Goal: Communication & Community: Answer question/provide support

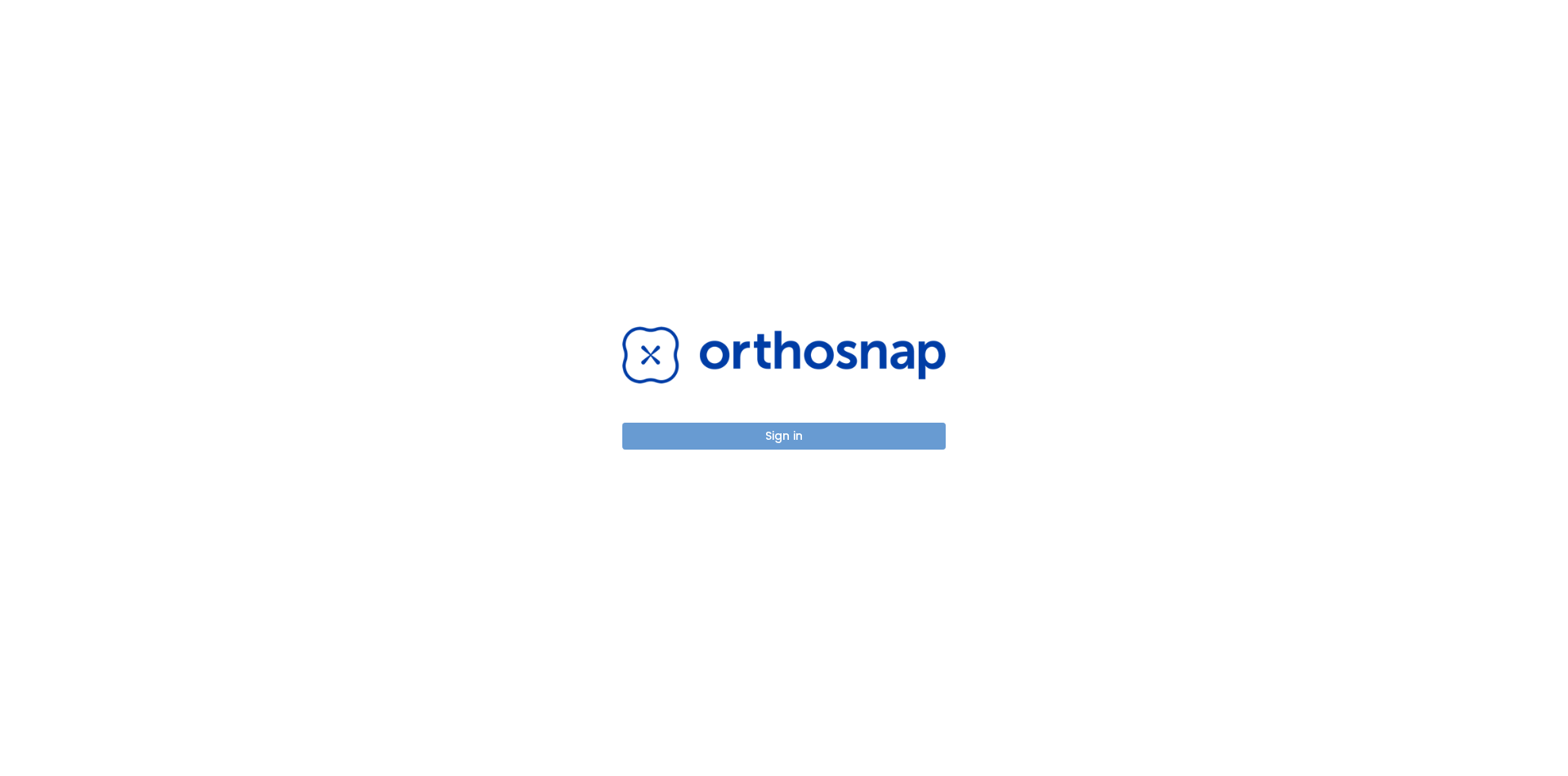
click at [859, 437] on button "Sign in" at bounding box center [784, 436] width 324 height 27
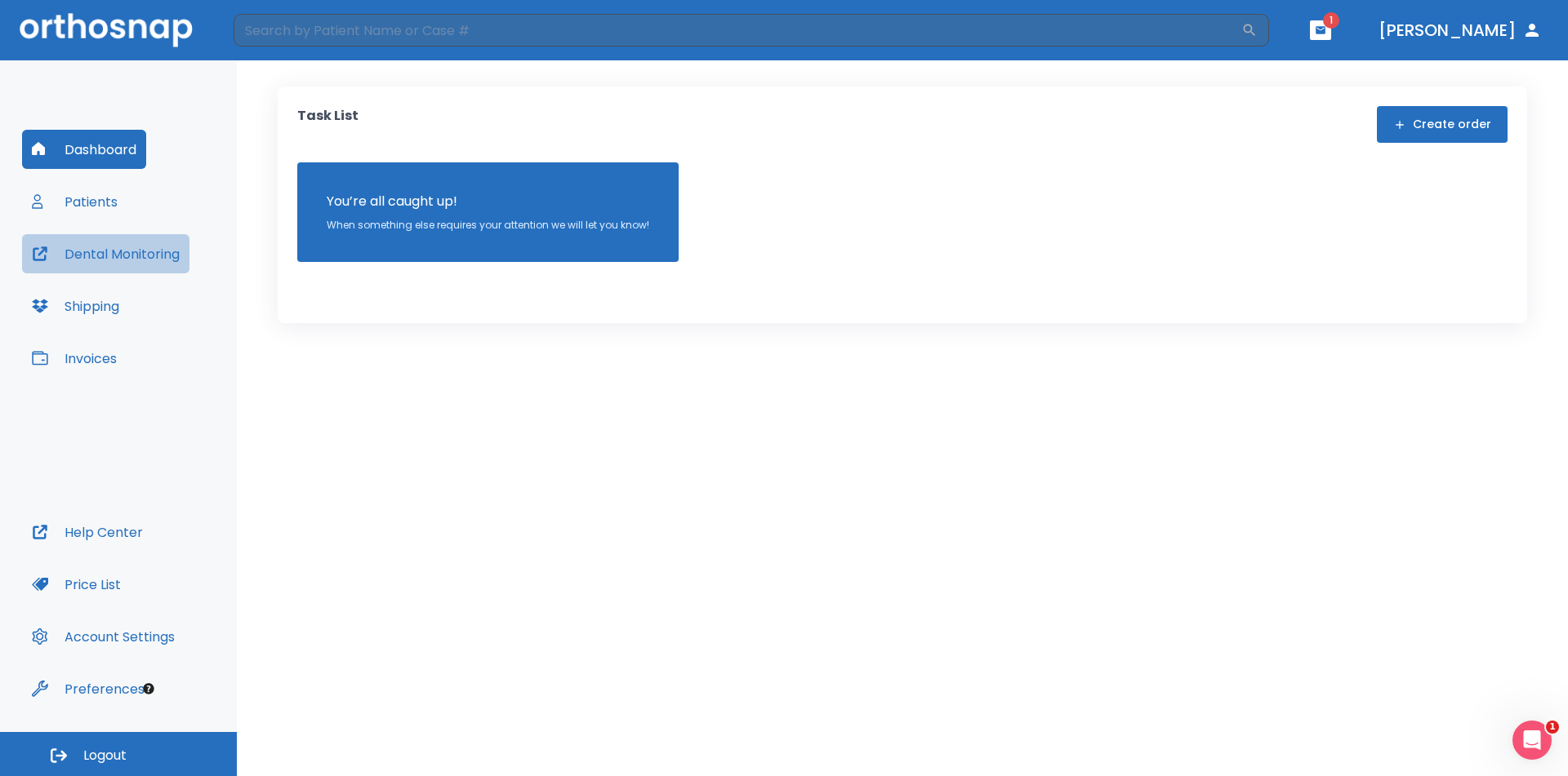
click at [97, 257] on button "Dental Monitoring" at bounding box center [106, 254] width 167 height 39
click at [95, 203] on button "Patients" at bounding box center [75, 202] width 106 height 39
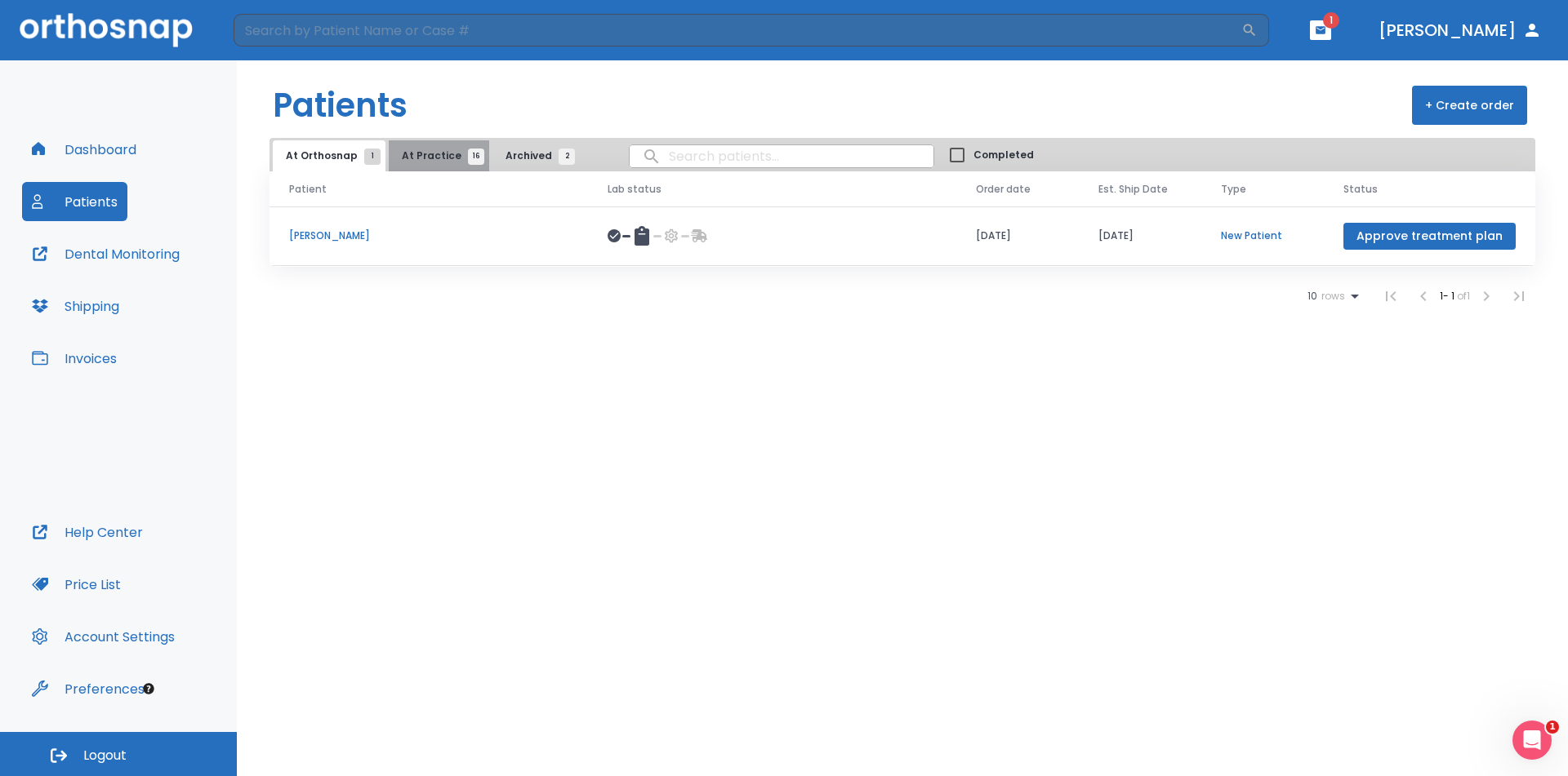
click at [436, 152] on span "At Practice 16" at bounding box center [438, 156] width 74 height 14
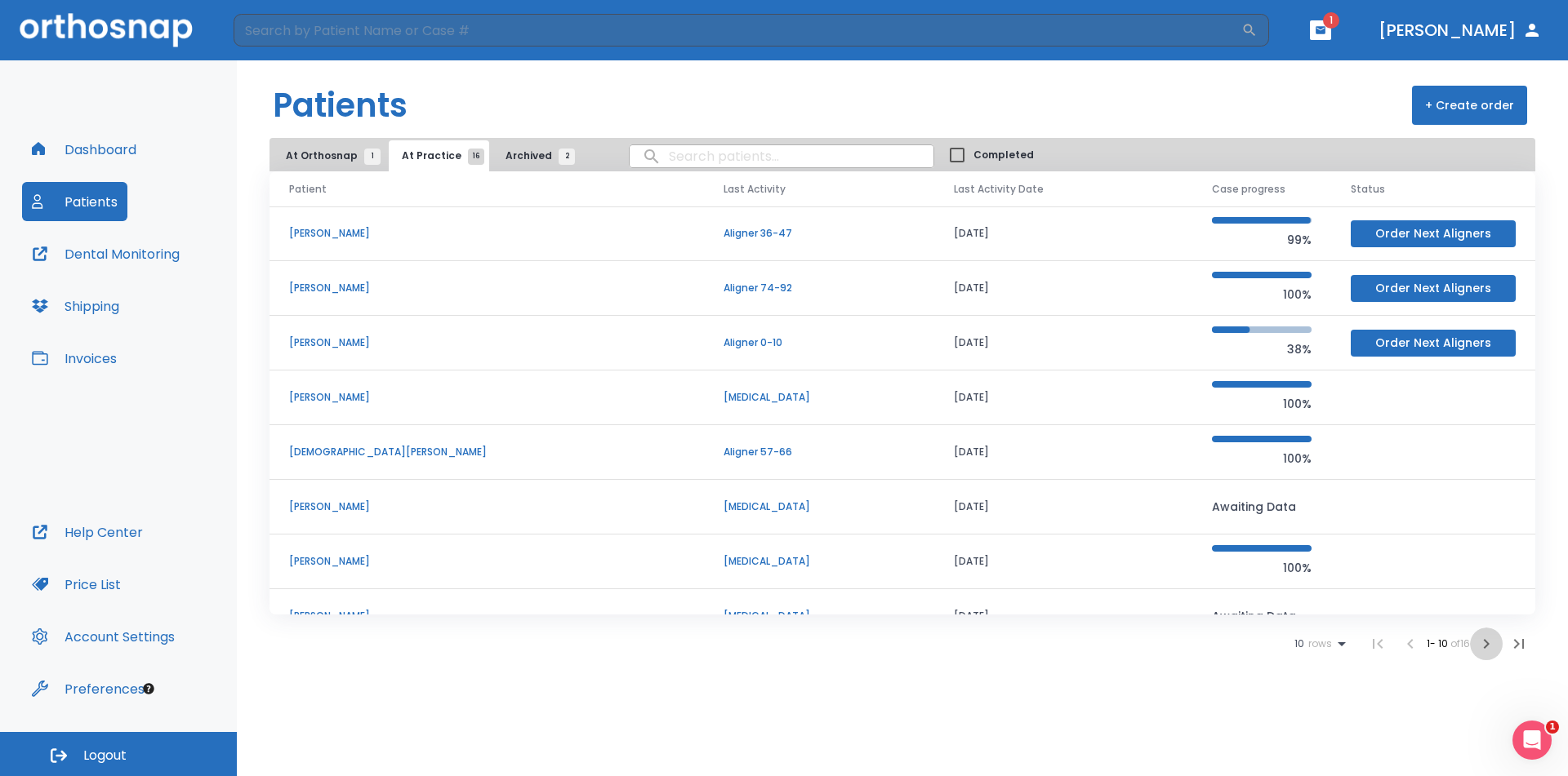
click at [1483, 647] on icon "button" at bounding box center [1487, 644] width 20 height 20
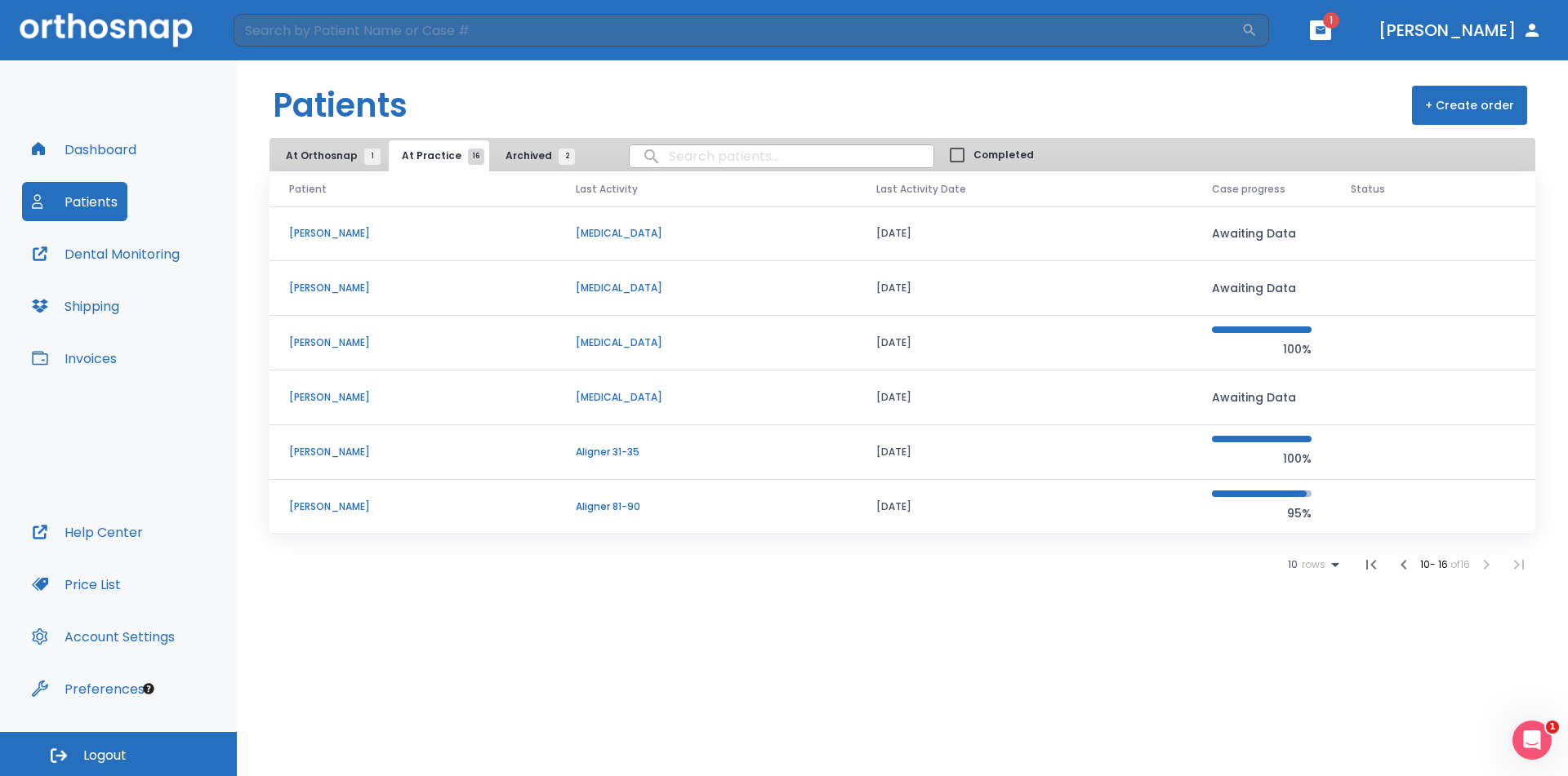
click at [333, 454] on p "[PERSON_NAME]" at bounding box center [412, 452] width 248 height 14
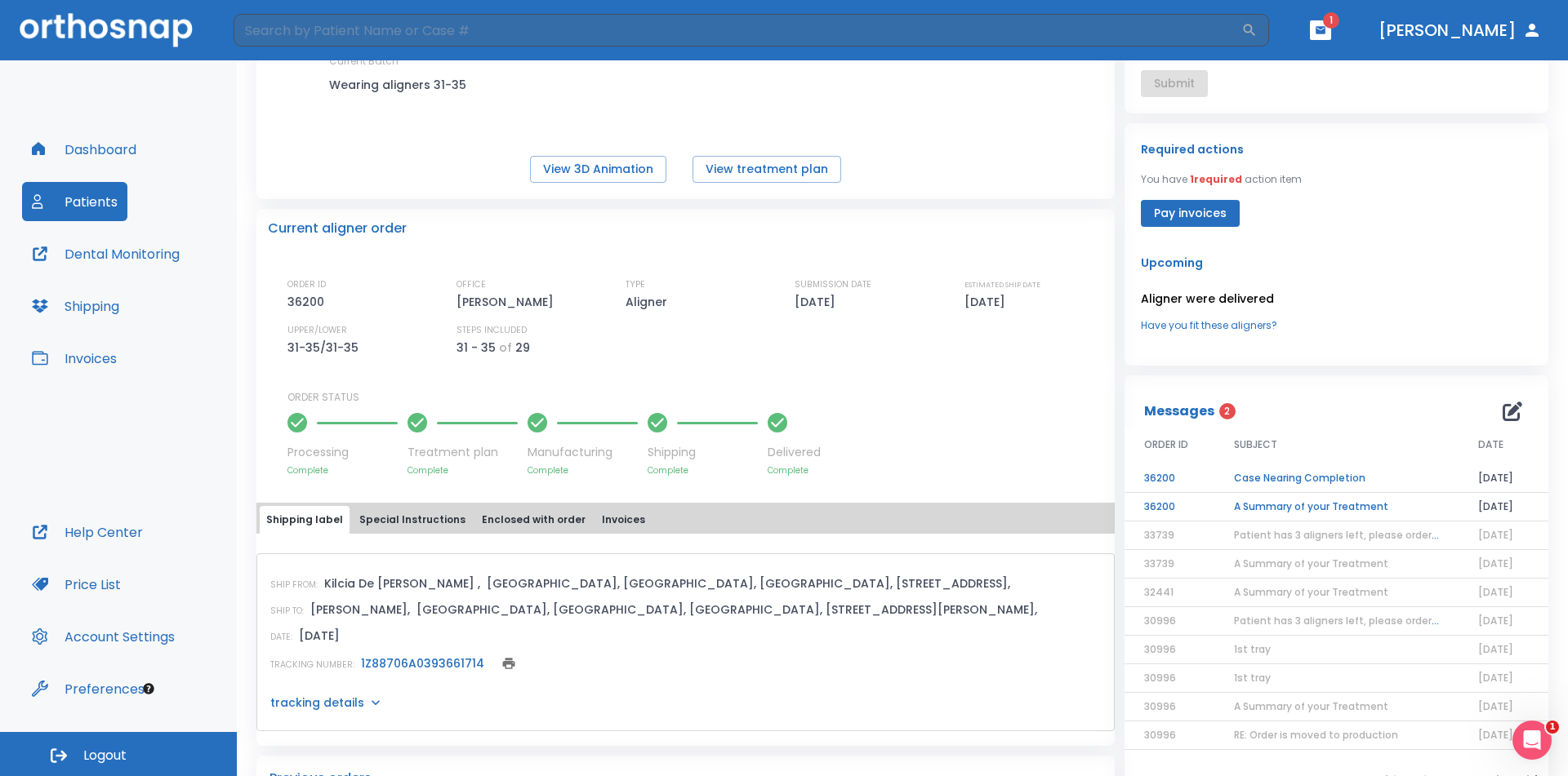
scroll to position [245, 0]
click at [1318, 471] on td "Case Nearing Completion" at bounding box center [1336, 477] width 244 height 29
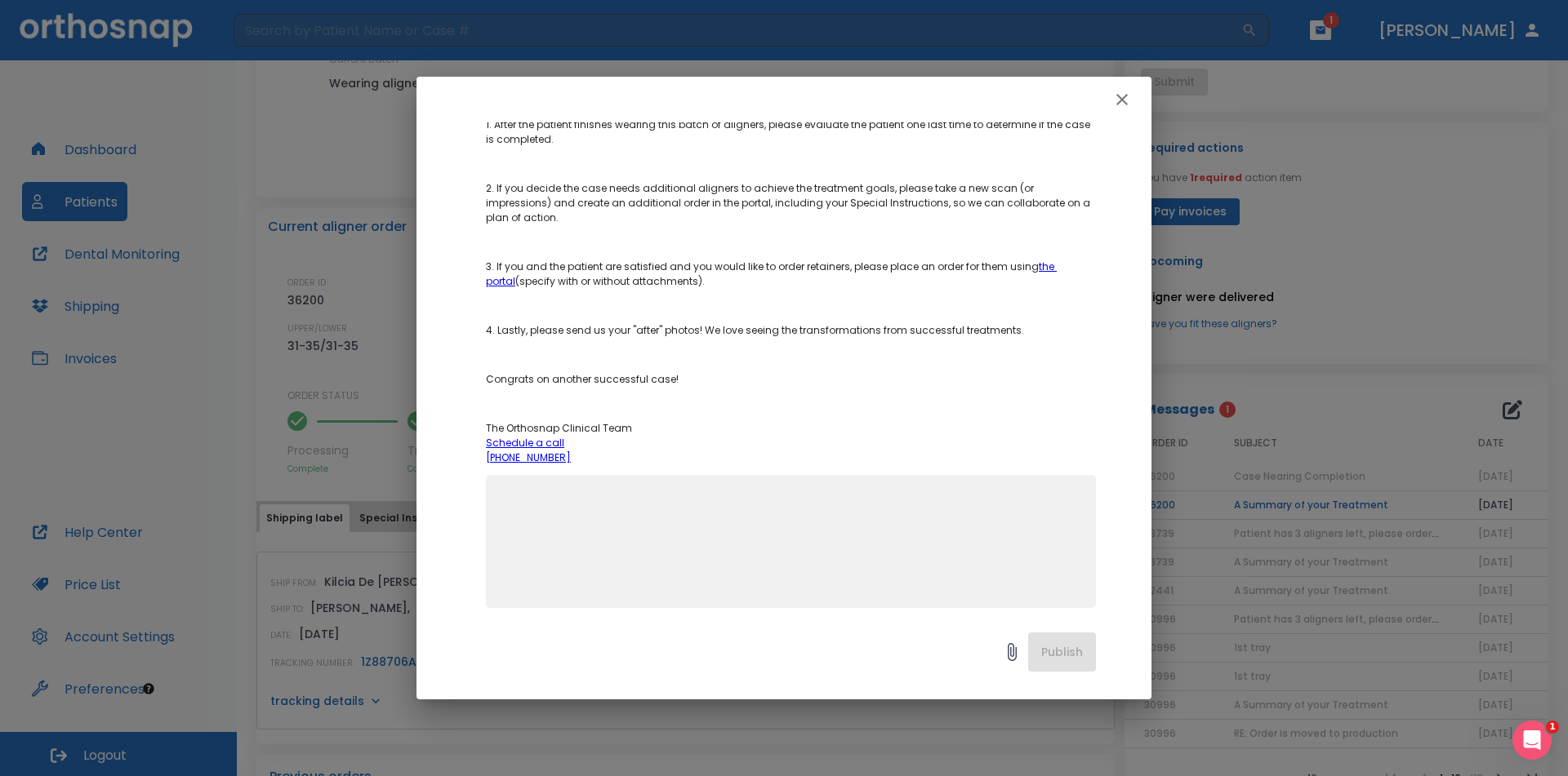
scroll to position [352, 0]
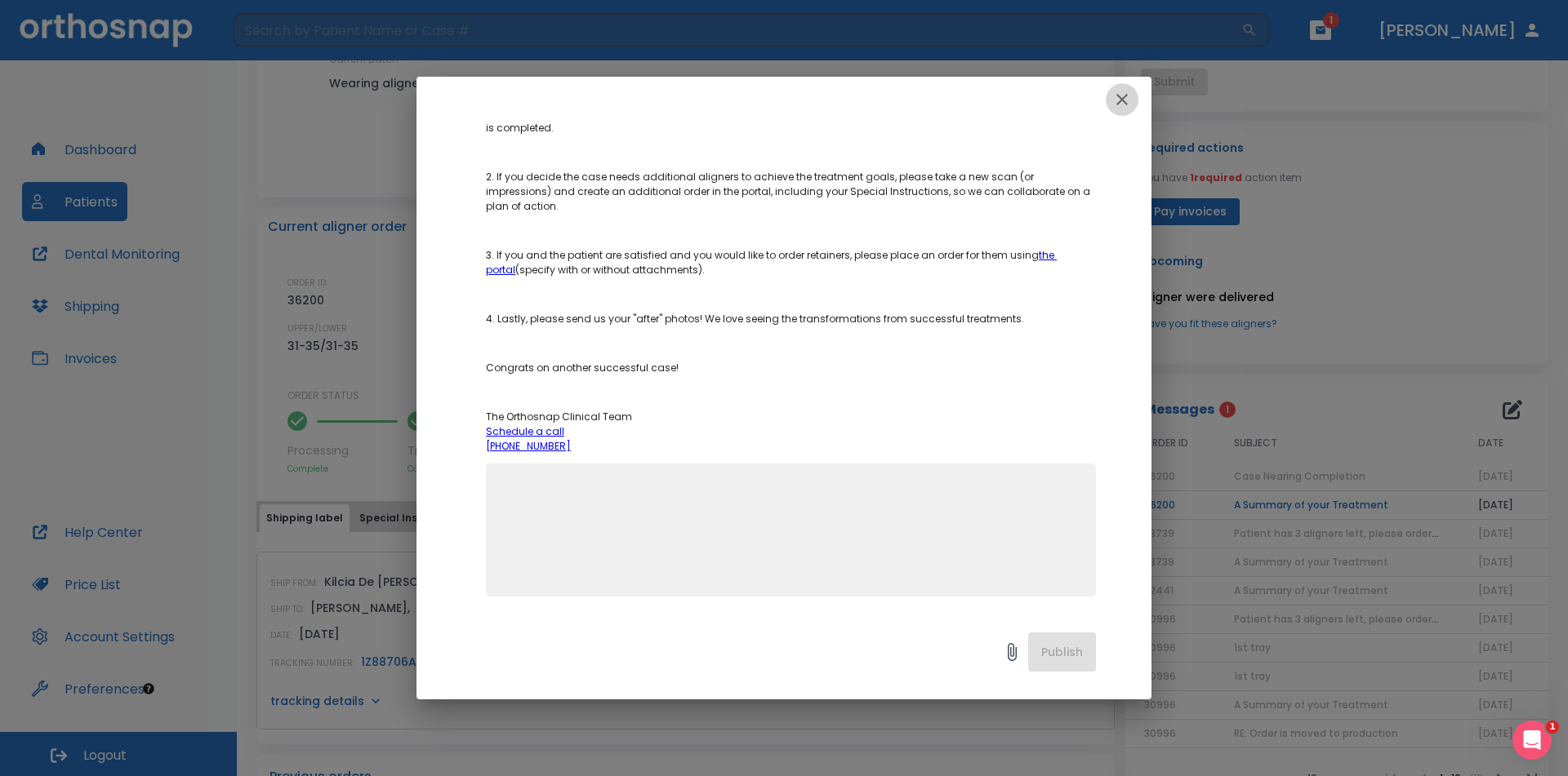
click at [1129, 98] on icon "button" at bounding box center [1122, 99] width 20 height 20
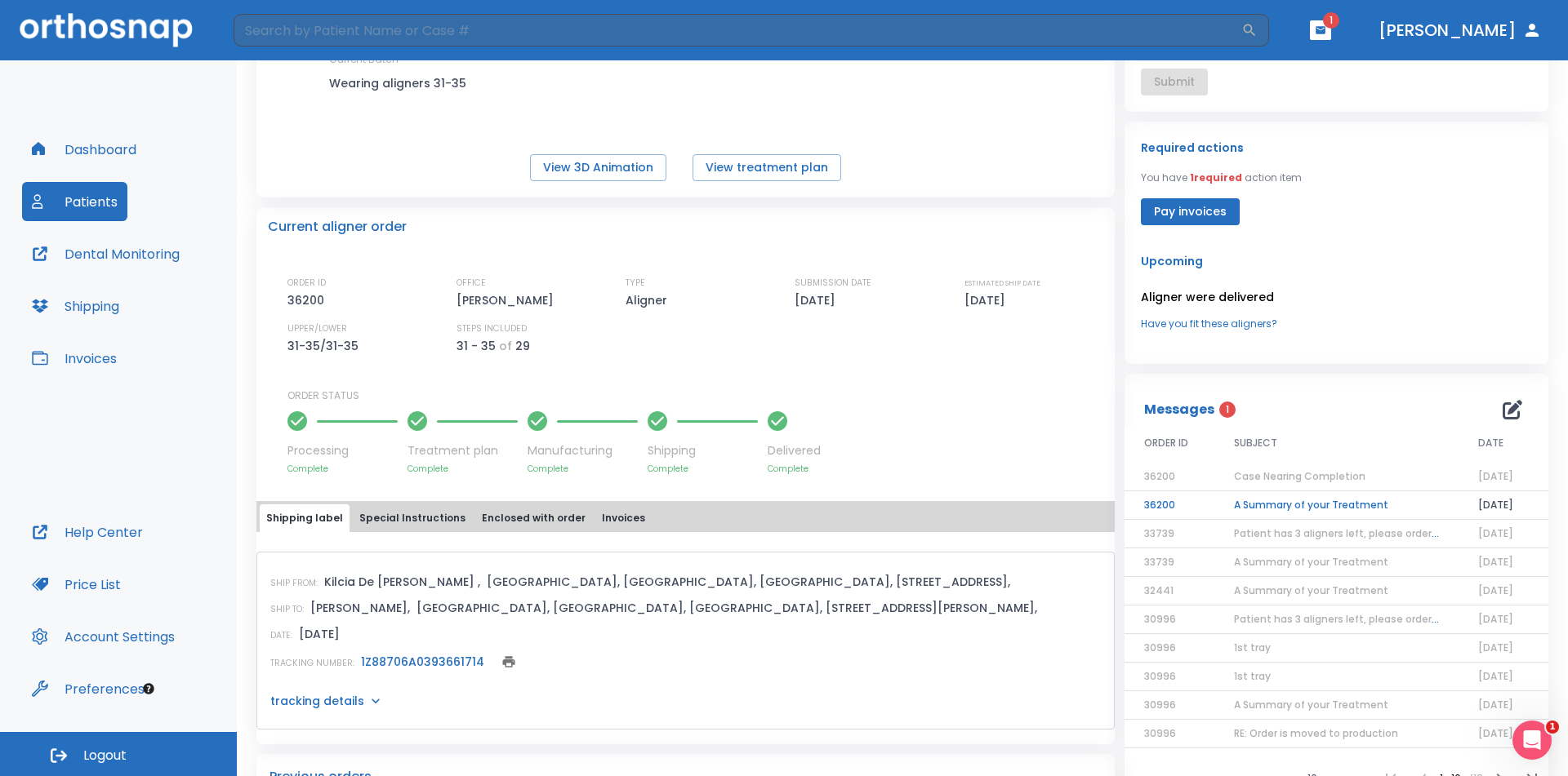
click at [1505, 411] on icon "button" at bounding box center [1513, 409] width 20 height 20
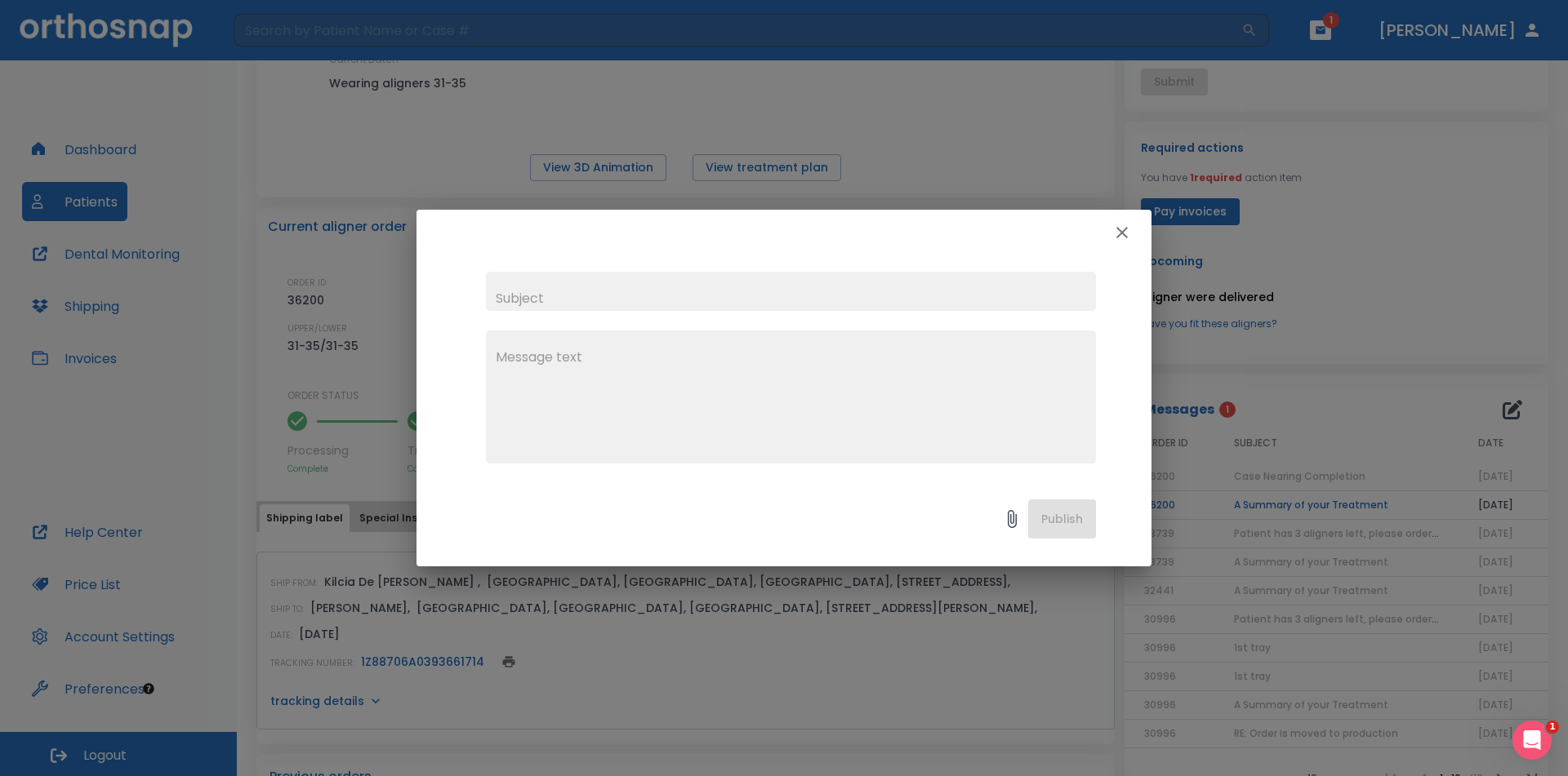
click at [741, 296] on input "text" at bounding box center [791, 291] width 610 height 39
type input "[PERSON_NAME] to eval"
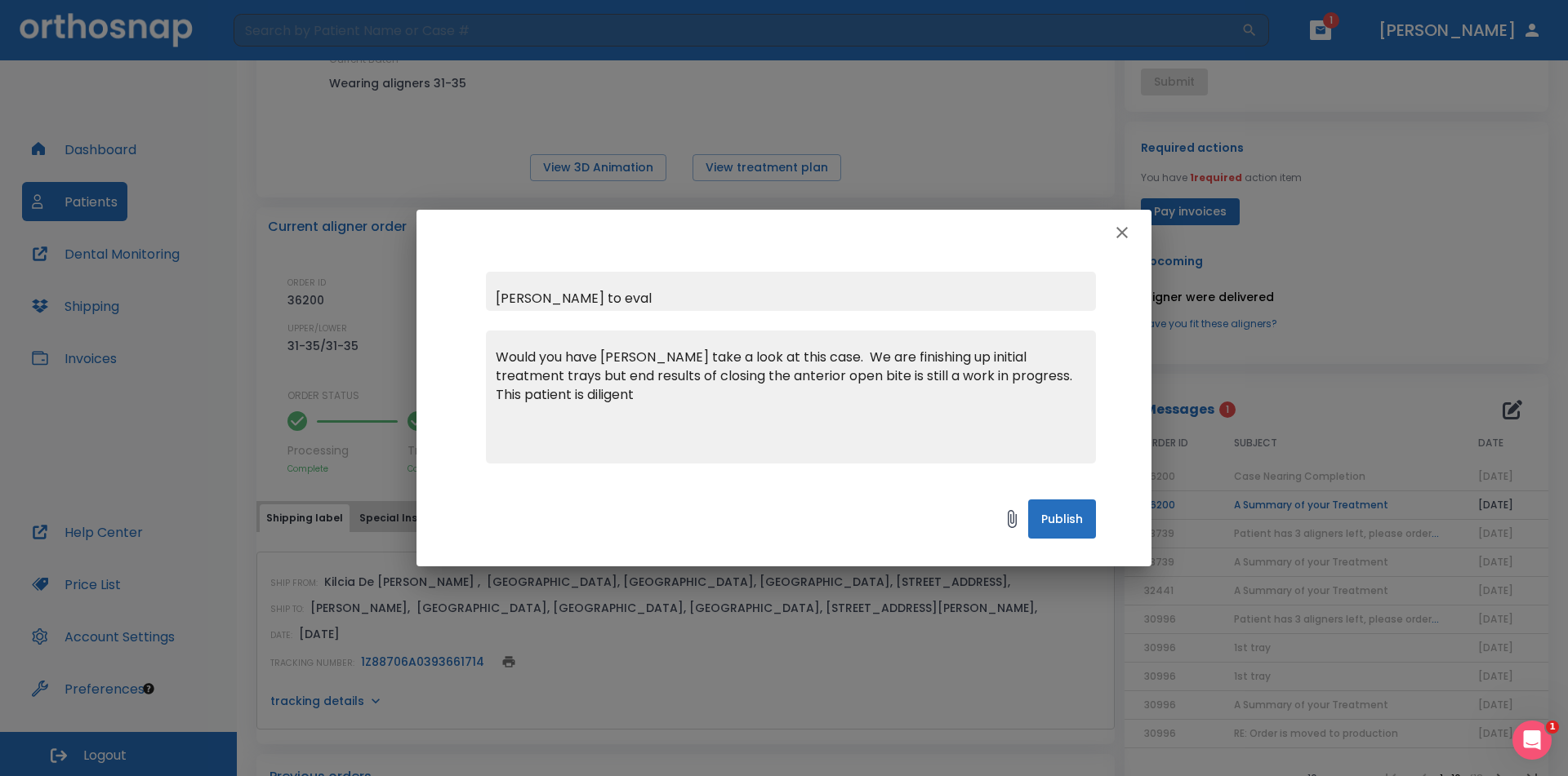
click at [617, 380] on textarea "Would you have [PERSON_NAME] take a look at this case. We are finishing up init…" at bounding box center [791, 404] width 590 height 113
click at [613, 388] on textarea "Would you have [PERSON_NAME] take a look at this case. We are finishing up init…" at bounding box center [791, 404] width 590 height 113
click at [766, 392] on textarea "Would you have [PERSON_NAME] take a look at this case. We are finishing up init…" at bounding box center [791, 404] width 590 height 113
click at [595, 420] on textarea "Would you have [PERSON_NAME] take a look at this case. We are finishing up init…" at bounding box center [791, 404] width 590 height 113
type textarea "Would you have [PERSON_NAME] take a look at this case. We are finishing up init…"
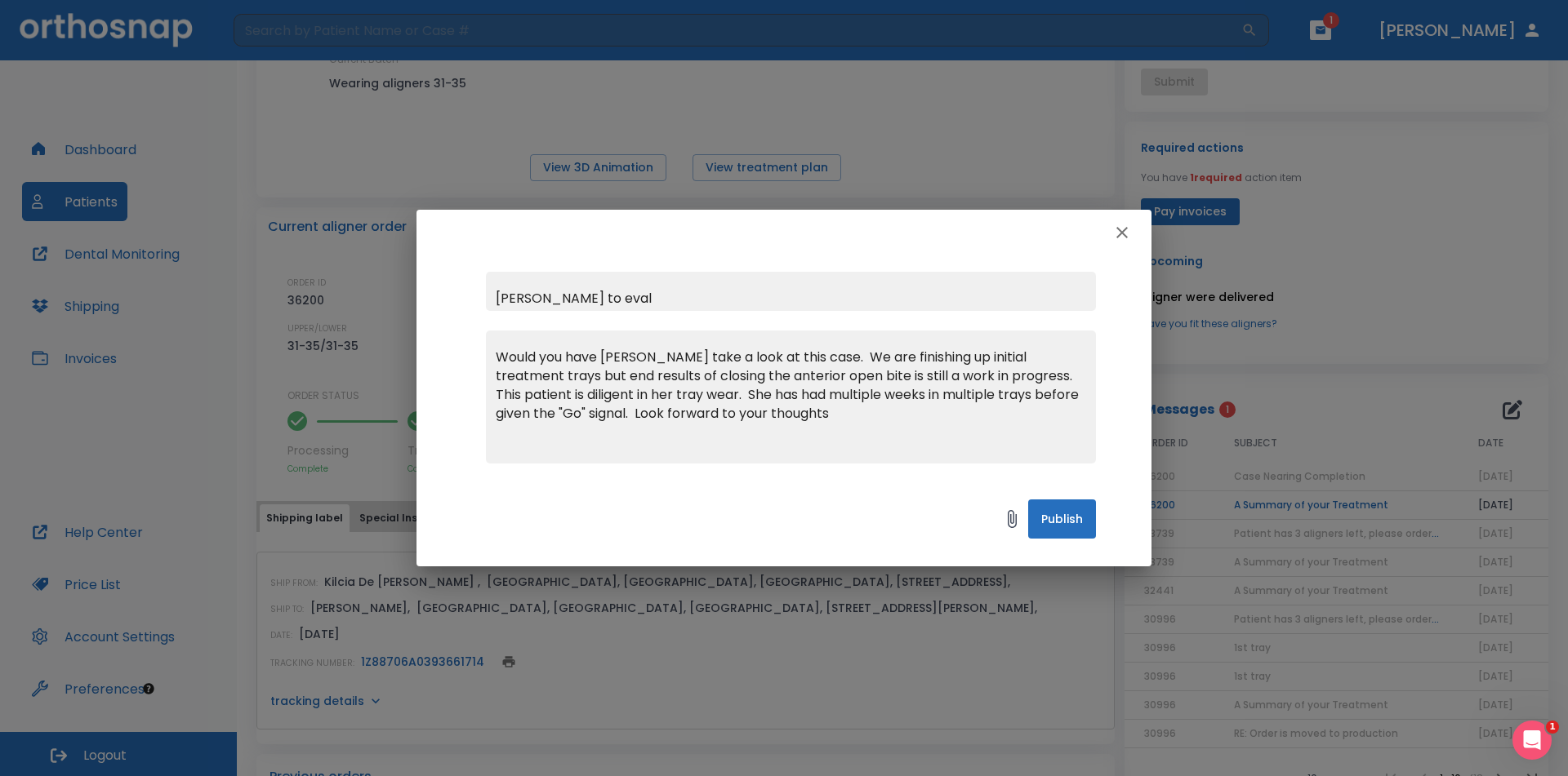
click at [1064, 517] on button "Publish" at bounding box center [1062, 519] width 68 height 39
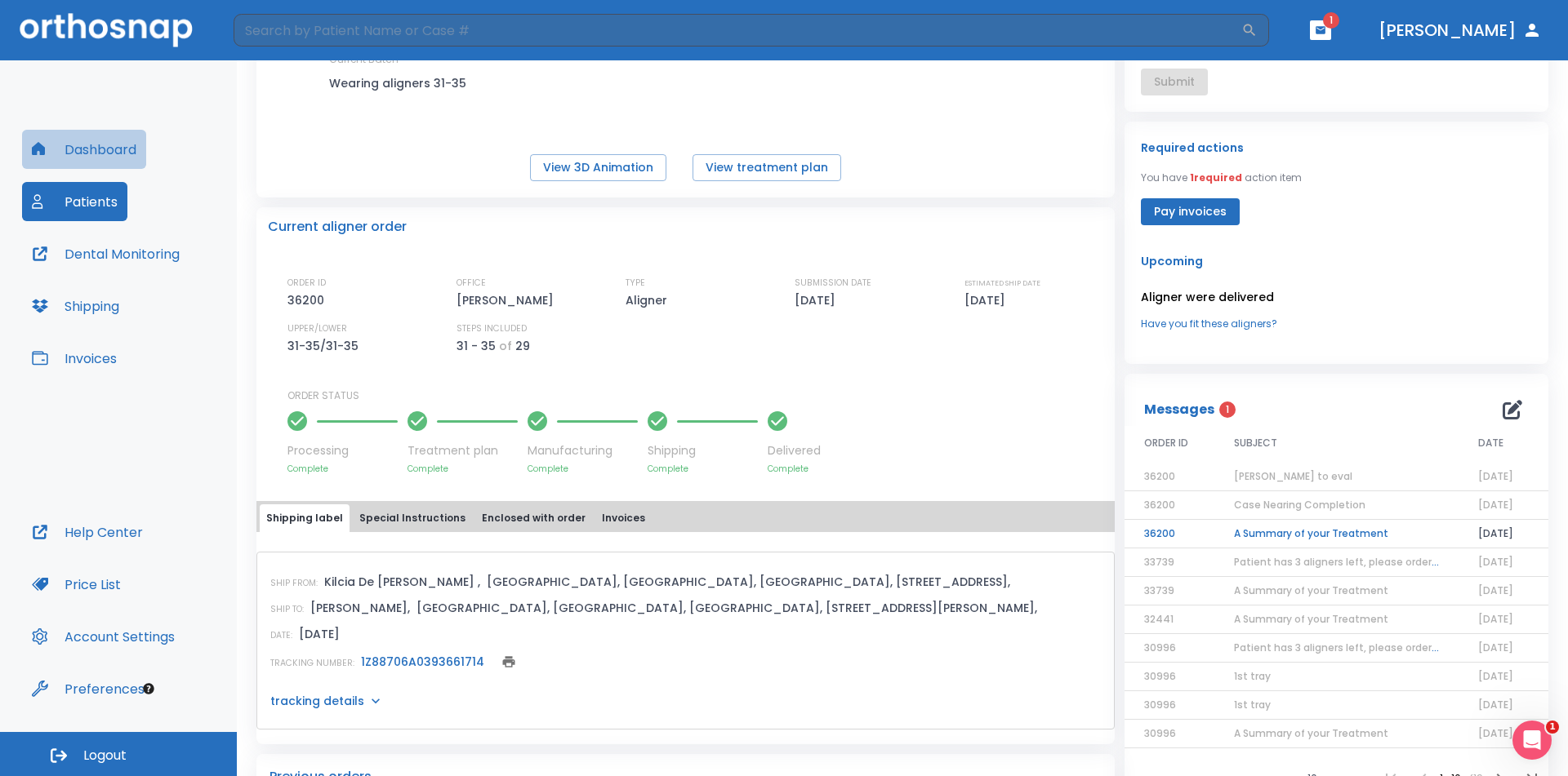
click at [86, 152] on button "Dashboard" at bounding box center [84, 149] width 124 height 39
